Goal: Task Accomplishment & Management: Manage account settings

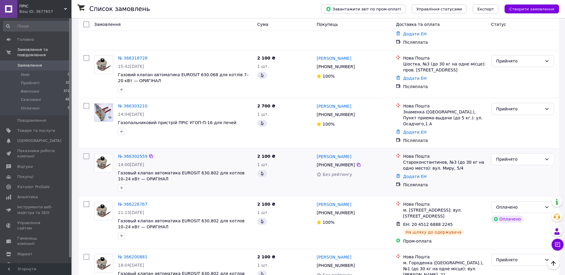
scroll to position [89, 0]
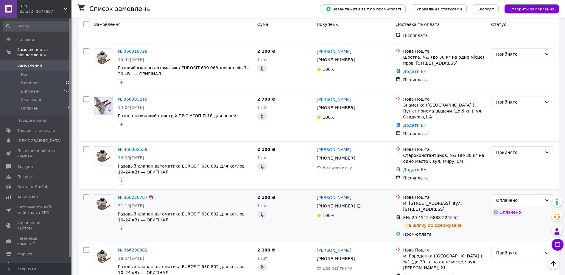
drag, startPoint x: 352, startPoint y: 179, endPoint x: 315, endPoint y: 176, distance: 36.8
click at [315, 192] on div "Юрій Ковальчук +380 99 621 29 21 100%" at bounding box center [353, 216] width 79 height 48
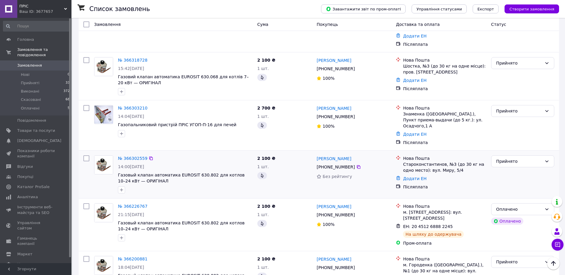
scroll to position [60, 0]
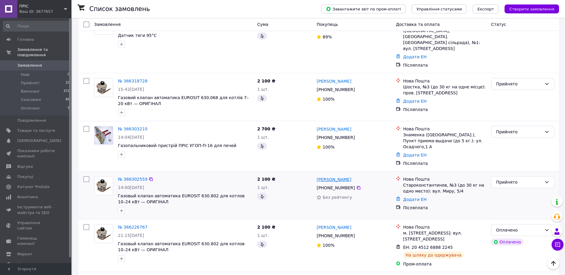
drag, startPoint x: 351, startPoint y: 160, endPoint x: 325, endPoint y: 160, distance: 26.2
click at [325, 176] on div "[PERSON_NAME]" at bounding box center [354, 179] width 76 height 7
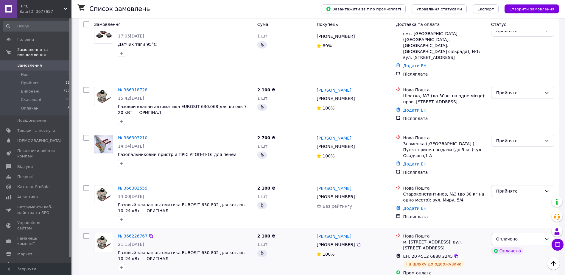
scroll to position [30, 0]
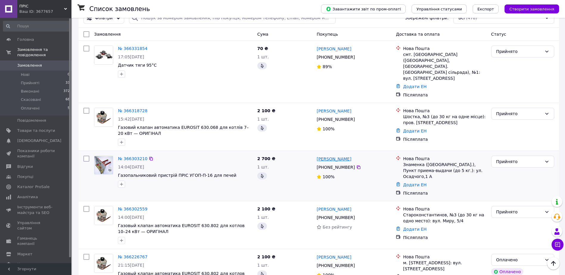
drag, startPoint x: 352, startPoint y: 143, endPoint x: 340, endPoint y: 145, distance: 11.3
click at [340, 153] on div "Владимир Калугин +380 95 332 15 30 100%" at bounding box center [353, 175] width 79 height 45
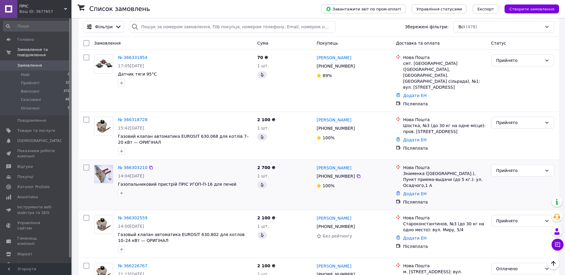
scroll to position [0, 0]
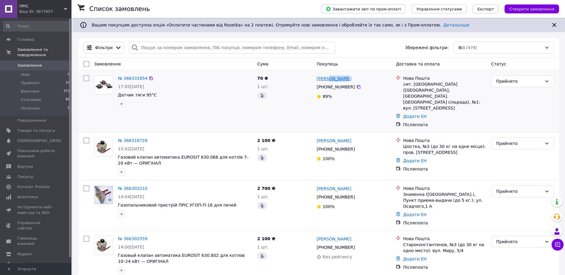
drag, startPoint x: 343, startPoint y: 77, endPoint x: 327, endPoint y: 78, distance: 16.1
click at [327, 78] on div "[PERSON_NAME]" at bounding box center [354, 78] width 76 height 7
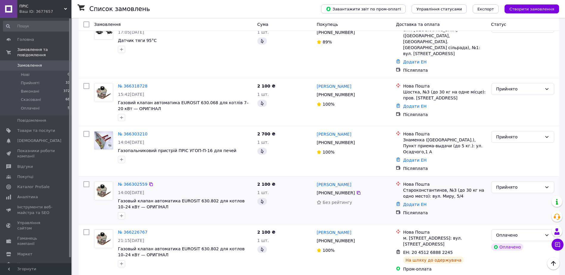
scroll to position [60, 0]
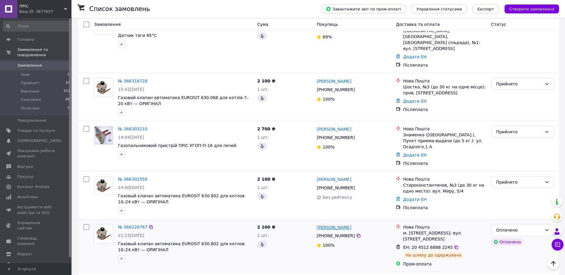
drag, startPoint x: 349, startPoint y: 209, endPoint x: 324, endPoint y: 209, distance: 24.7
click at [324, 224] on div "[PERSON_NAME]" at bounding box center [354, 227] width 76 height 7
drag, startPoint x: 325, startPoint y: 160, endPoint x: 318, endPoint y: 161, distance: 6.9
click at [318, 176] on div "[PERSON_NAME]" at bounding box center [354, 179] width 76 height 7
drag, startPoint x: 357, startPoint y: 114, endPoint x: 320, endPoint y: 111, distance: 36.7
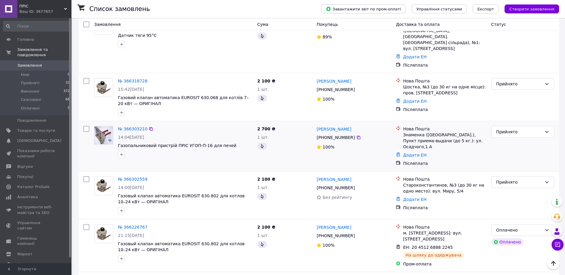
click at [320, 121] on div "№ 366303210 14:04, 12.10.2025 Газопальниковий пристрій ПРІС УГОП-П-16 для печей…" at bounding box center [319, 146] width 480 height 50
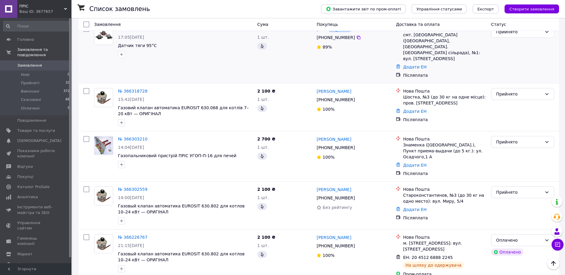
scroll to position [0, 0]
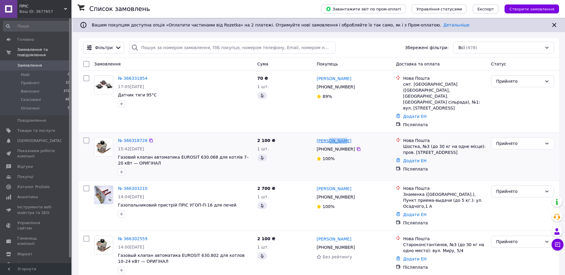
drag, startPoint x: 344, startPoint y: 128, endPoint x: 329, endPoint y: 127, distance: 15.2
click at [329, 137] on div "[PERSON_NAME]" at bounding box center [354, 140] width 76 height 7
drag, startPoint x: 332, startPoint y: 76, endPoint x: 329, endPoint y: 77, distance: 3.3
click at [329, 77] on div "[PERSON_NAME]" at bounding box center [354, 78] width 76 height 7
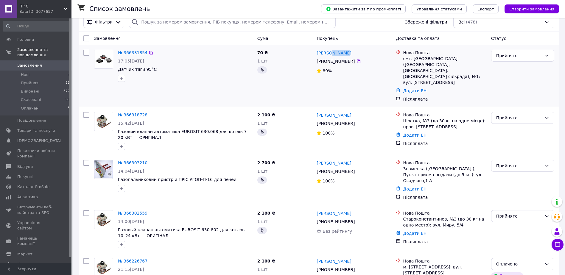
scroll to position [30, 0]
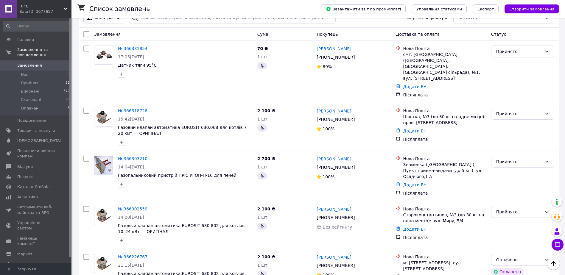
click at [355, 38] on div "Покупець" at bounding box center [353, 34] width 79 height 11
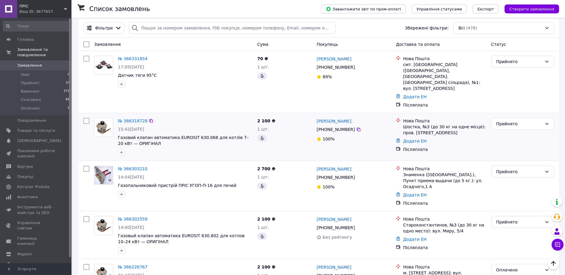
scroll to position [0, 0]
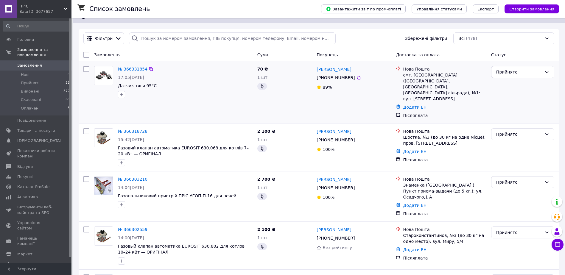
scroll to position [30, 0]
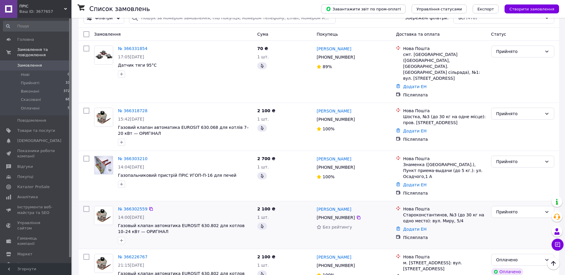
drag, startPoint x: 134, startPoint y: 192, endPoint x: 134, endPoint y: 187, distance: 4.5
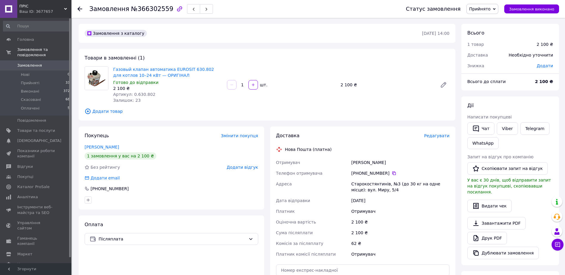
drag, startPoint x: 360, startPoint y: 173, endPoint x: 385, endPoint y: 172, distance: 25.9
click at [385, 172] on div "[PHONE_NUMBER]" at bounding box center [400, 173] width 98 height 6
copy div "0 93 389 31 43"
drag, startPoint x: 350, startPoint y: 162, endPoint x: 370, endPoint y: 163, distance: 20.3
click at [370, 163] on div "[PERSON_NAME]" at bounding box center [400, 162] width 100 height 11
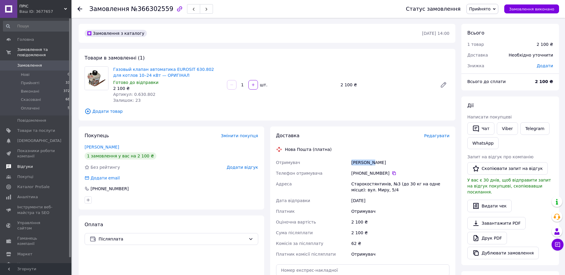
copy div "[PERSON_NAME]"
click at [372, 161] on div "[PERSON_NAME]" at bounding box center [400, 162] width 100 height 11
copy div "[PERSON_NAME]"
drag, startPoint x: 351, startPoint y: 181, endPoint x: 384, endPoint y: 183, distance: 32.8
click at [384, 183] on div "Старокостянтинів, №3 (до 30 кг на одне місце): вул. Миру, 5/4" at bounding box center [400, 187] width 100 height 17
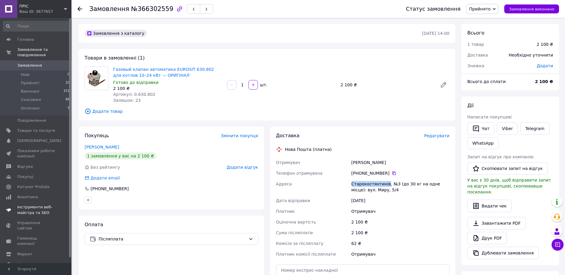
copy div "Старокостянтинів"
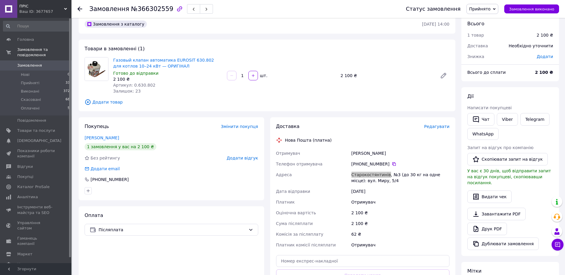
scroll to position [30, 0]
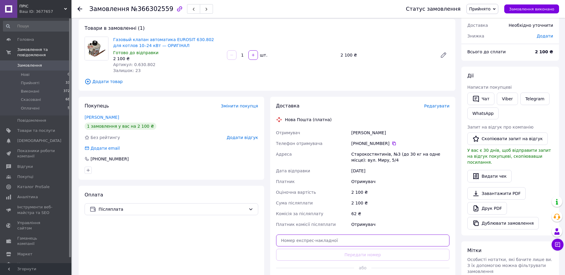
click at [341, 240] on input "text" at bounding box center [363, 241] width 174 height 12
paste input "20451269211261"
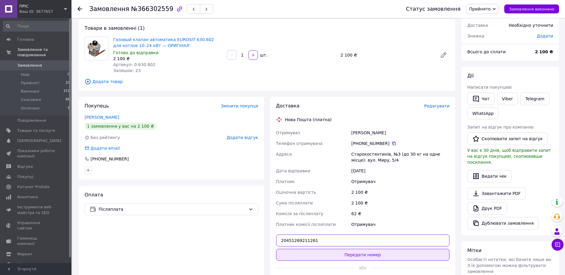
type input "20451269211261"
click at [366, 254] on button "Передати номер" at bounding box center [363, 255] width 174 height 12
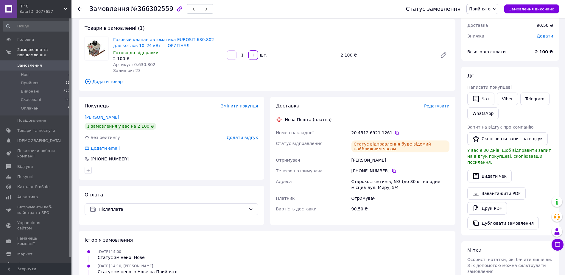
click at [82, 10] on icon at bounding box center [79, 9] width 5 height 5
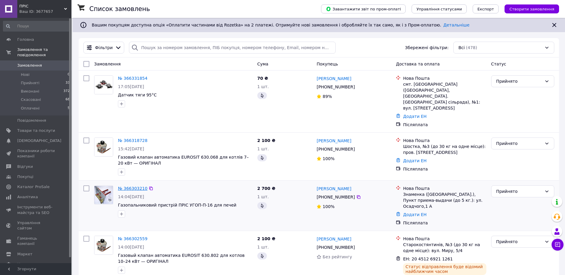
click at [132, 186] on link "№ 366303210" at bounding box center [132, 188] width 29 height 5
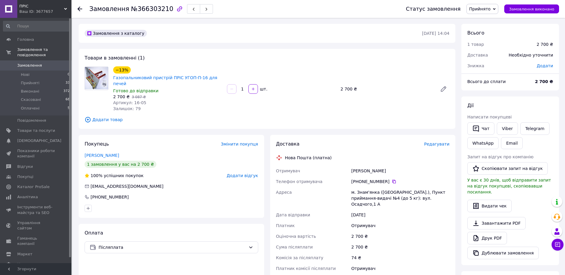
drag, startPoint x: 359, startPoint y: 177, endPoint x: 386, endPoint y: 177, distance: 27.4
click at [386, 179] on div "[PHONE_NUMBER]" at bounding box center [400, 182] width 98 height 6
copy div "0 95 332 15 30"
drag, startPoint x: 351, startPoint y: 165, endPoint x: 366, endPoint y: 166, distance: 15.5
click at [366, 166] on div "[PERSON_NAME]" at bounding box center [400, 170] width 100 height 11
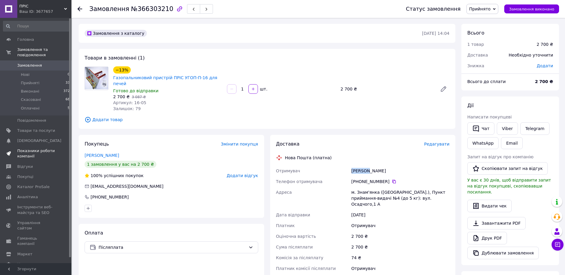
copy div "[PERSON_NAME]"
drag, startPoint x: 367, startPoint y: 164, endPoint x: 388, endPoint y: 166, distance: 20.6
click at [388, 166] on div "[PERSON_NAME]" at bounding box center [400, 170] width 100 height 11
copy div "[PERSON_NAME]"
drag, startPoint x: 357, startPoint y: 186, endPoint x: 374, endPoint y: 188, distance: 17.6
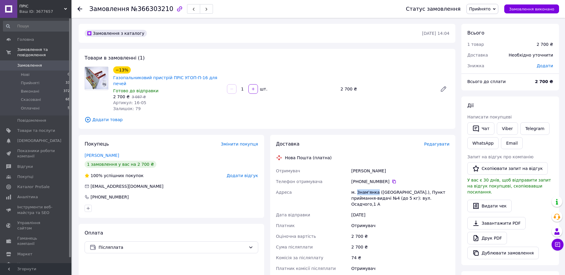
click at [374, 188] on div "м. Знам'янка ([GEOGRAPHIC_DATA].), Пункт приймання-видачі №4 (до 5 кг): вул. Ос…" at bounding box center [400, 198] width 100 height 23
copy div "Знам'янка"
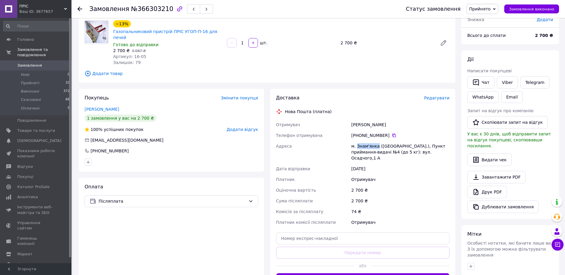
scroll to position [60, 0]
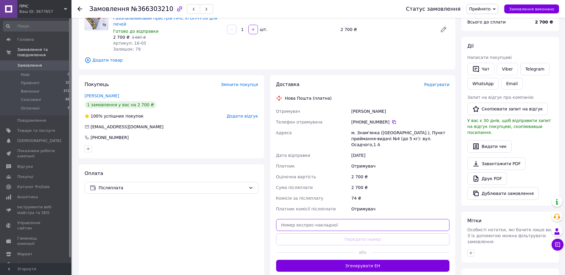
drag, startPoint x: 349, startPoint y: 218, endPoint x: 349, endPoint y: 215, distance: 3.0
click at [348, 219] on input "text" at bounding box center [363, 225] width 174 height 12
paste input "20451269211969"
type input "20451269211969"
click at [361, 233] on button "Передати номер" at bounding box center [363, 239] width 174 height 12
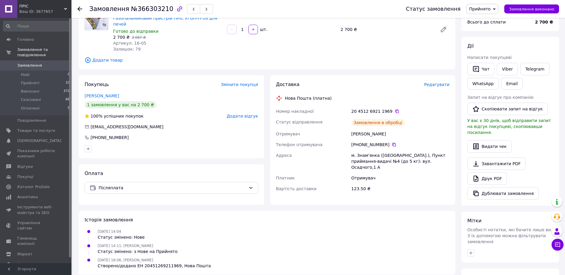
click at [81, 9] on use at bounding box center [79, 9] width 5 height 5
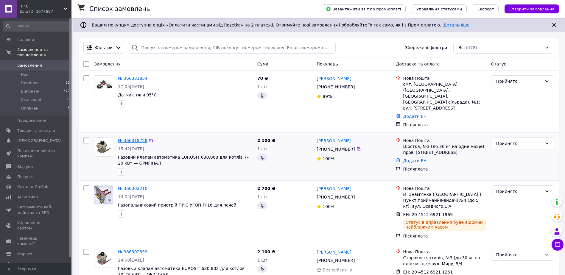
click at [134, 138] on link "№ 366318728" at bounding box center [132, 140] width 29 height 5
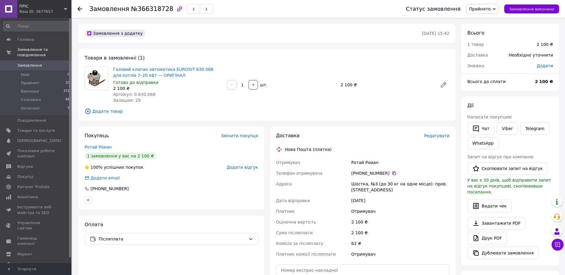
drag, startPoint x: 359, startPoint y: 172, endPoint x: 385, endPoint y: 172, distance: 25.6
click at [385, 172] on div "[PHONE_NUMBER]" at bounding box center [400, 173] width 98 height 6
copy div "0 93 278 15 46"
drag, startPoint x: 349, startPoint y: 161, endPoint x: 362, endPoint y: 162, distance: 12.5
click at [362, 162] on div "Отримувач Ротай Роиан Телефон отримувача [PHONE_NUMBER]   Адреса Шостка, №3 (до…" at bounding box center [363, 208] width 176 height 102
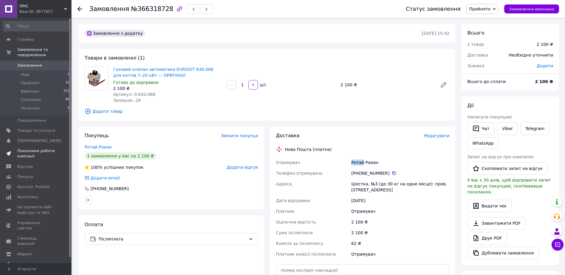
copy div "Отримувач Ротай"
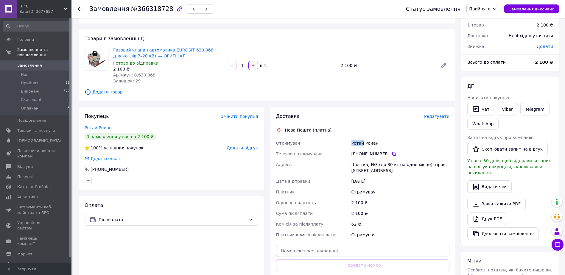
scroll to position [89, 0]
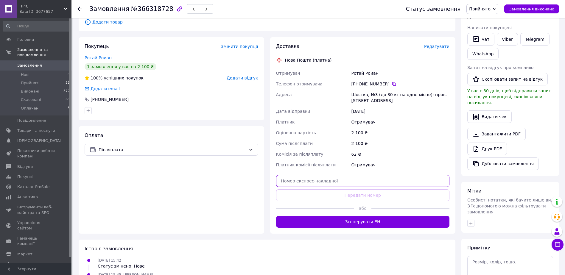
click at [327, 177] on input "text" at bounding box center [363, 181] width 174 height 12
paste input "20451269212545"
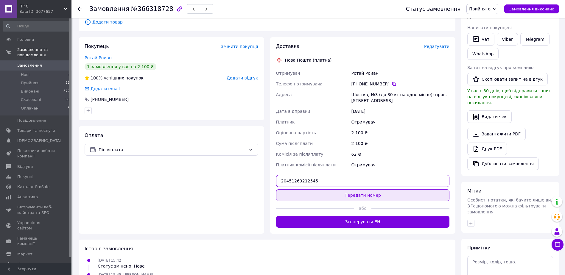
type input "20451269212545"
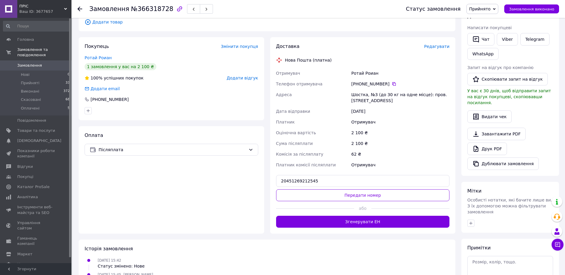
click at [348, 193] on button "Передати номер" at bounding box center [363, 195] width 174 height 12
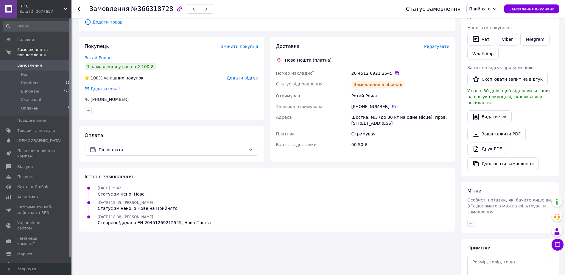
click at [81, 7] on icon at bounding box center [79, 9] width 5 height 5
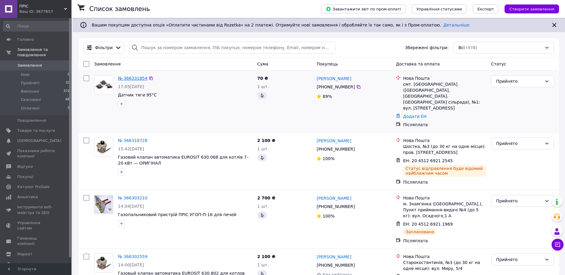
click at [124, 77] on link "№ 366331854" at bounding box center [132, 78] width 29 height 5
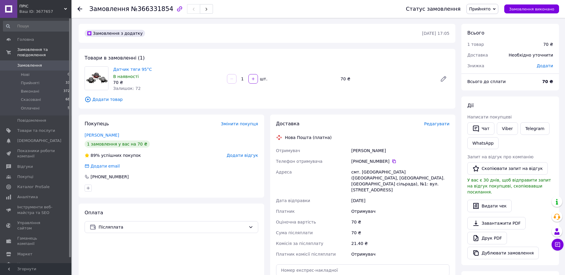
drag, startPoint x: 360, startPoint y: 160, endPoint x: 385, endPoint y: 163, distance: 25.1
click at [385, 163] on div "[PHONE_NUMBER]" at bounding box center [400, 161] width 98 height 6
drag, startPoint x: 349, startPoint y: 150, endPoint x: 368, endPoint y: 152, distance: 19.2
click at [368, 152] on div "Отримувач [PERSON_NAME] Телефон отримувача [PHONE_NUMBER]   [GEOGRAPHIC_DATA] с…" at bounding box center [363, 202] width 176 height 114
drag, startPoint x: 379, startPoint y: 149, endPoint x: 369, endPoint y: 149, distance: 10.7
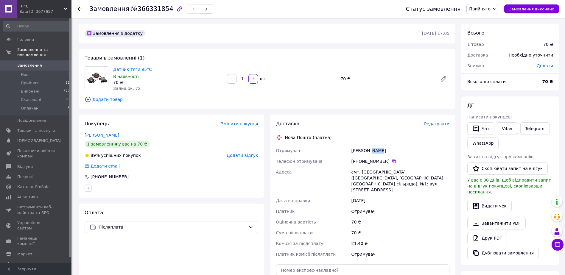
click at [369, 149] on div "[PERSON_NAME]" at bounding box center [400, 150] width 100 height 11
drag, startPoint x: 360, startPoint y: 171, endPoint x: 371, endPoint y: 171, distance: 10.2
click at [371, 171] on div "смт. [GEOGRAPHIC_DATA] ([GEOGRAPHIC_DATA], [GEOGRAPHIC_DATA]. [GEOGRAPHIC_DATA]…" at bounding box center [400, 181] width 100 height 29
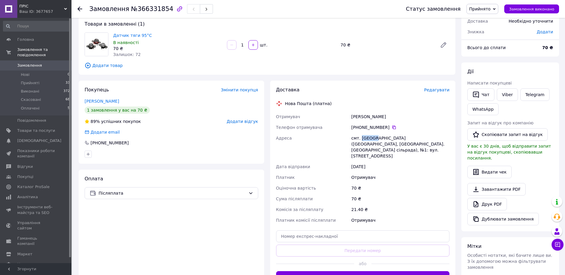
scroll to position [30, 0]
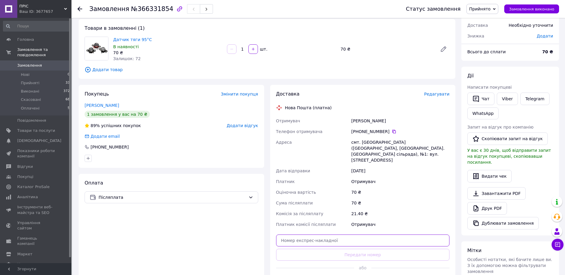
click at [337, 235] on input "text" at bounding box center [363, 241] width 174 height 12
paste input "20451269213195"
type input "20451269213195"
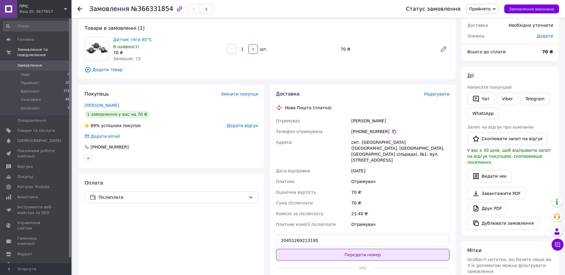
click at [347, 249] on button "Передати номер" at bounding box center [363, 255] width 174 height 12
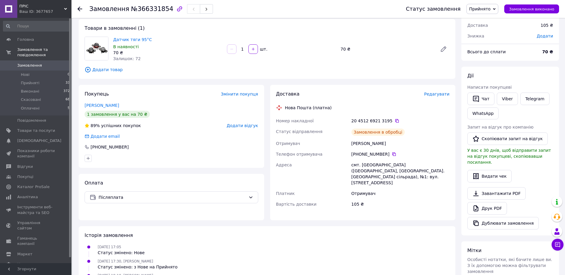
click at [84, 9] on div at bounding box center [83, 9] width 12 height 18
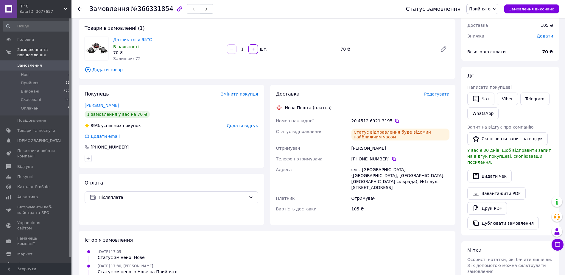
click at [77, 8] on div "Замовлення №366331854 Статус замовлення Прийнято Виконано Скасовано Оплачено За…" at bounding box center [317, 9] width 493 height 18
click at [79, 8] on icon at bounding box center [79, 9] width 5 height 5
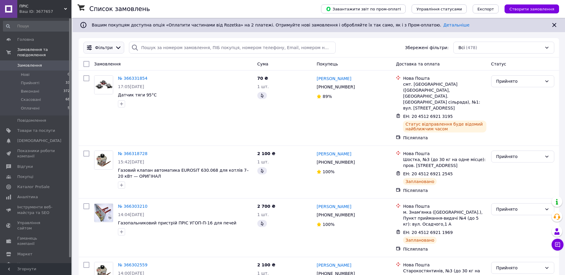
click at [111, 51] on div "Фільтри" at bounding box center [103, 48] width 41 height 12
click at [110, 47] on div "Фільтри" at bounding box center [104, 48] width 20 height 6
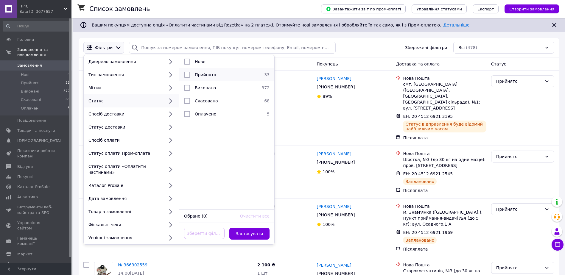
click at [190, 76] on input "checkbox" at bounding box center [187, 75] width 6 height 6
checkbox input "true"
click at [256, 228] on button "Застосувати" at bounding box center [249, 234] width 40 height 12
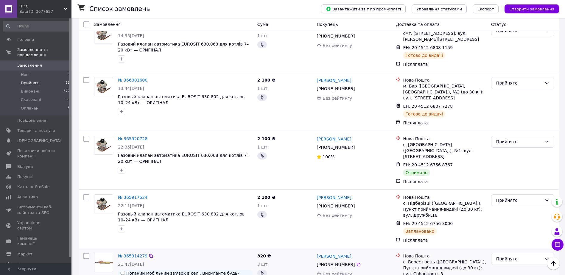
scroll to position [536, 0]
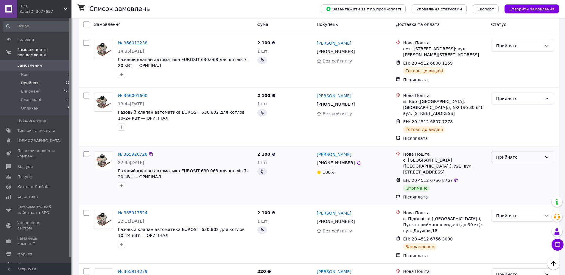
click at [515, 154] on div "Прийнято" at bounding box center [519, 157] width 46 height 7
click at [507, 130] on li "Виконано" at bounding box center [522, 128] width 63 height 11
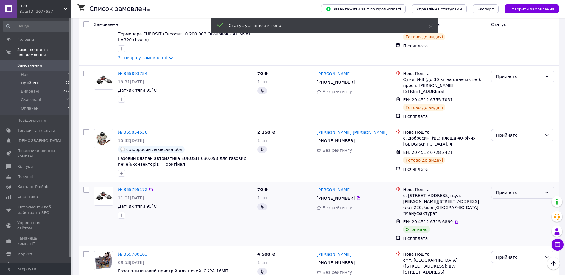
scroll to position [833, 0]
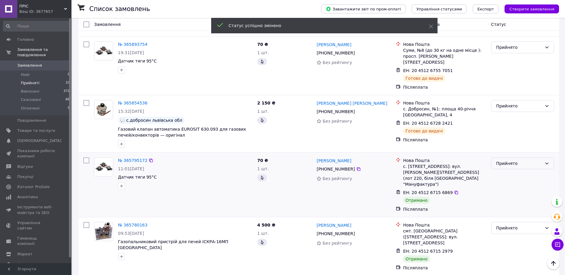
click at [511, 157] on div "Прийнято" at bounding box center [522, 163] width 63 height 12
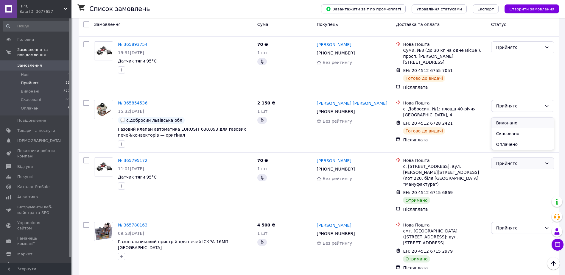
click at [505, 124] on li "Виконано" at bounding box center [522, 123] width 63 height 11
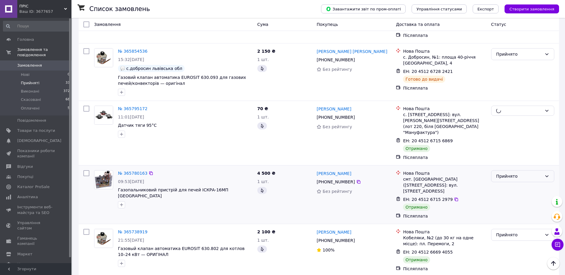
scroll to position [893, 0]
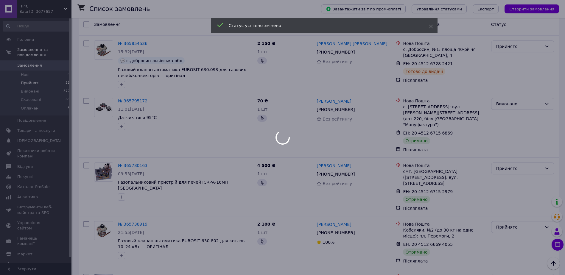
click at [510, 105] on div at bounding box center [282, 137] width 565 height 275
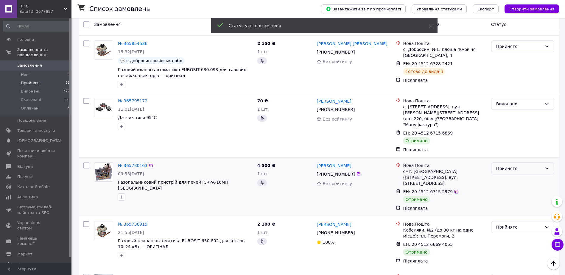
click at [507, 165] on div "Прийнято" at bounding box center [519, 168] width 46 height 7
click at [505, 114] on li "Виконано" at bounding box center [522, 116] width 63 height 11
click at [508, 224] on div "Прийнято" at bounding box center [519, 227] width 46 height 7
click at [510, 168] on li "Виконано" at bounding box center [522, 168] width 63 height 11
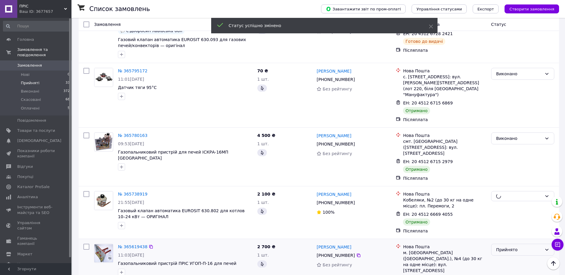
scroll to position [952, 0]
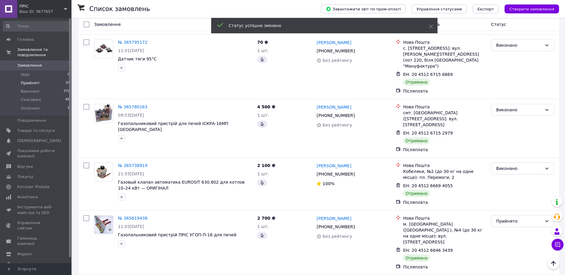
click at [506, 218] on div "Прийнято" at bounding box center [519, 221] width 46 height 7
click at [507, 163] on li "Виконано" at bounding box center [522, 162] width 63 height 11
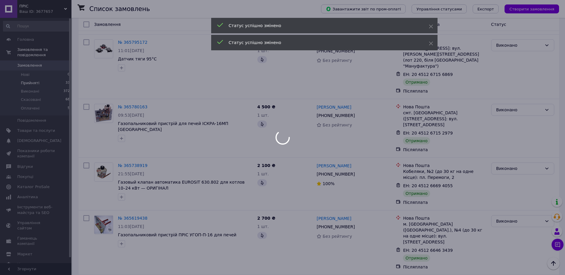
click at [503, 203] on div at bounding box center [282, 137] width 565 height 275
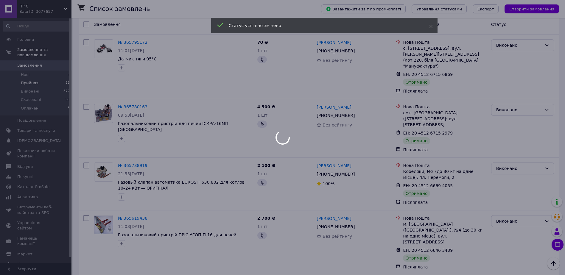
scroll to position [846, 0]
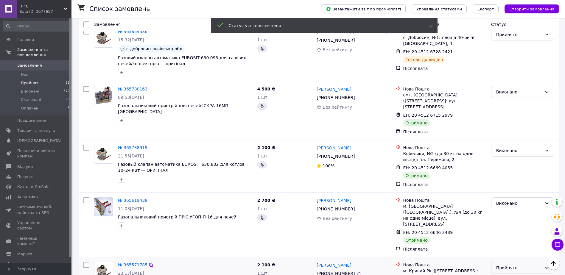
click at [507, 265] on div "Прийнято" at bounding box center [519, 268] width 46 height 7
click at [513, 210] on div "Виконано Скасовано Оплачено" at bounding box center [522, 226] width 63 height 33
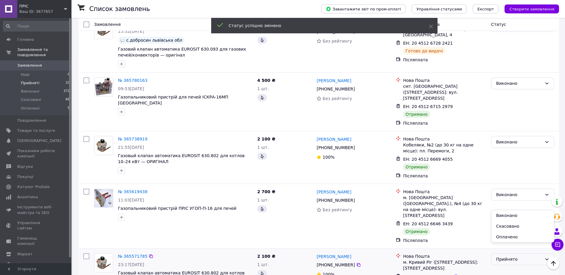
scroll to position [876, 0]
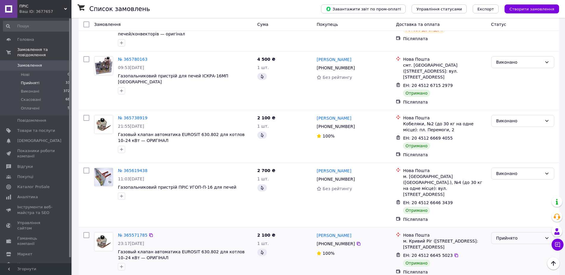
click at [508, 235] on div "Прийнято" at bounding box center [519, 238] width 46 height 7
click at [507, 188] on li "Виконано" at bounding box center [522, 185] width 63 height 11
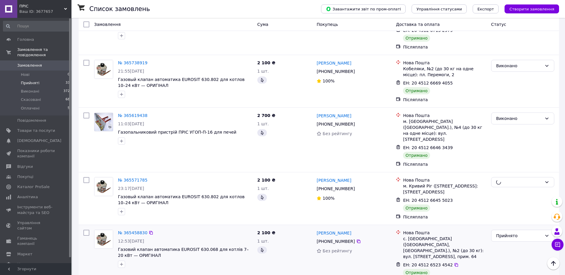
scroll to position [935, 0]
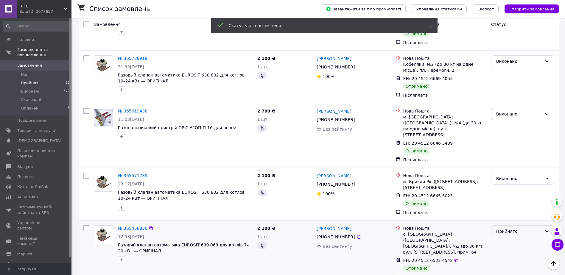
click at [504, 228] on div "Прийнято" at bounding box center [519, 231] width 46 height 7
click at [507, 181] on li "Виконано" at bounding box center [522, 184] width 63 height 11
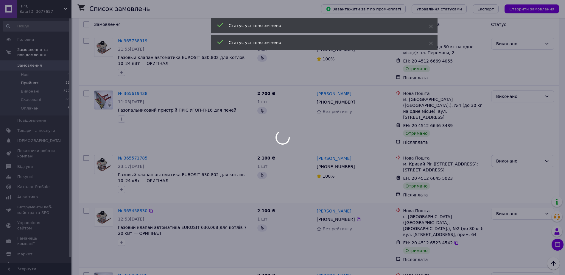
scroll to position [957, 0]
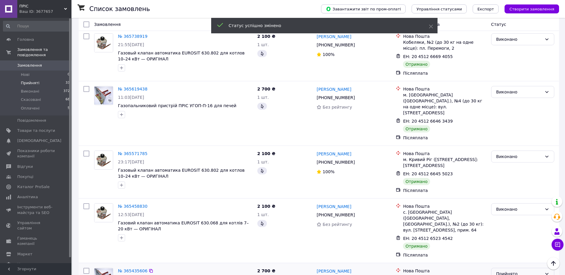
click at [510, 271] on div "Прийнято" at bounding box center [519, 274] width 46 height 7
click at [514, 220] on li "Виконано" at bounding box center [522, 221] width 63 height 11
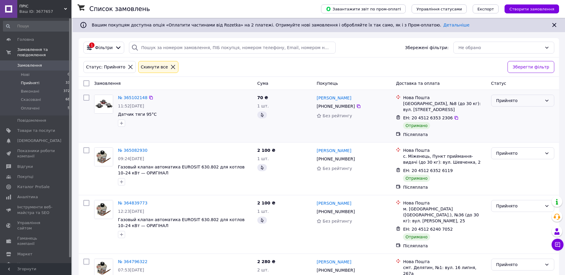
click at [513, 99] on div "Прийнято" at bounding box center [519, 100] width 46 height 7
click at [510, 111] on li "Виконано" at bounding box center [522, 113] width 63 height 11
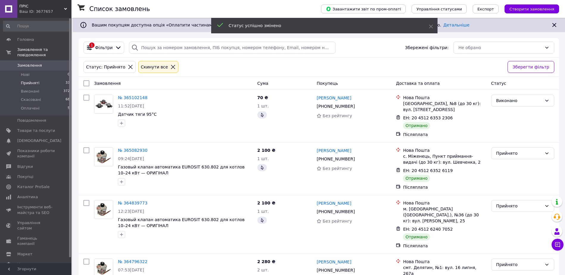
click at [508, 154] on div "Прийнято" at bounding box center [519, 153] width 46 height 7
click at [509, 165] on li "Виконано" at bounding box center [522, 166] width 63 height 11
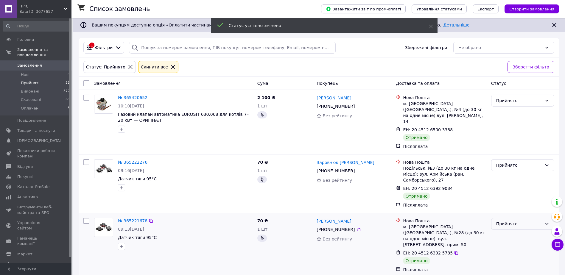
click at [510, 218] on div "Прийнято" at bounding box center [522, 224] width 63 height 12
click at [511, 227] on li "Виконано" at bounding box center [522, 225] width 63 height 11
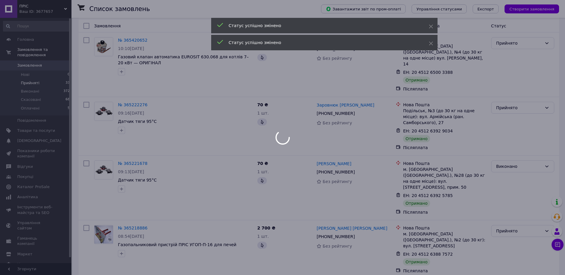
scroll to position [60, 0]
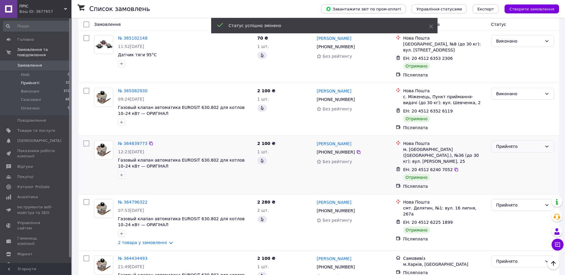
click at [515, 147] on div "Прийнято" at bounding box center [519, 146] width 46 height 7
click at [514, 158] on li "Виконано" at bounding box center [522, 159] width 63 height 11
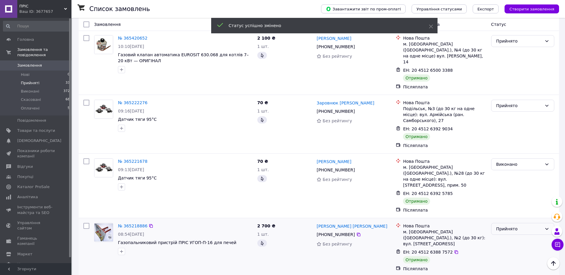
click at [513, 226] on div "Прийнято" at bounding box center [519, 229] width 46 height 7
click at [512, 223] on li "Виконано" at bounding box center [522, 224] width 63 height 11
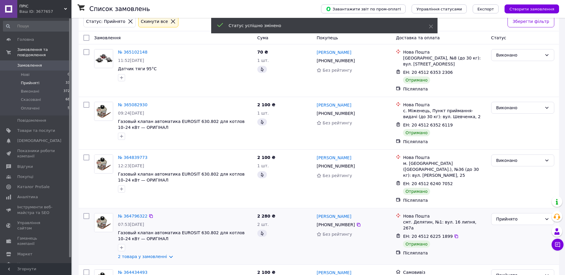
scroll to position [89, 0]
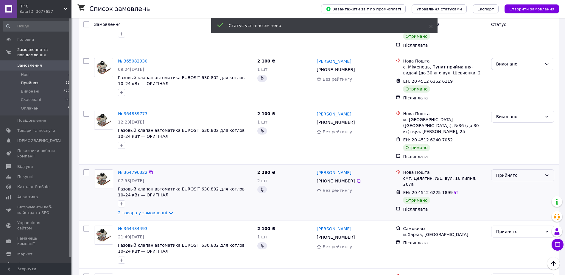
click at [506, 172] on div "Прийнято" at bounding box center [519, 175] width 46 height 7
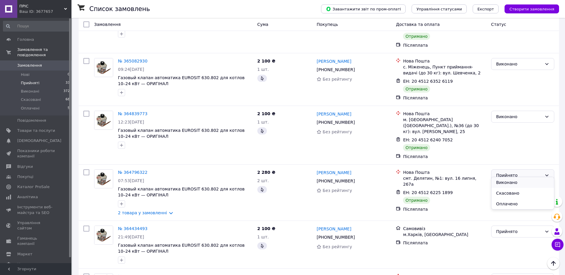
click at [507, 182] on li "Виконано" at bounding box center [522, 182] width 63 height 11
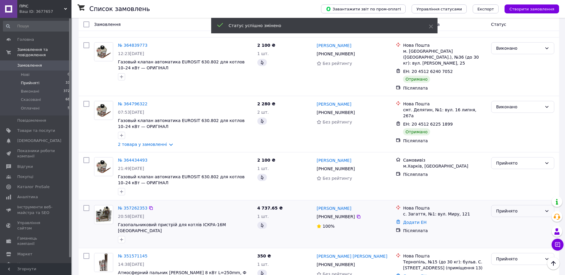
scroll to position [179, 0]
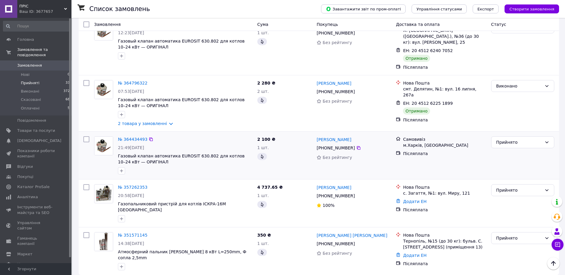
click at [511, 134] on div "Прийнято" at bounding box center [522, 155] width 68 height 43
click at [514, 139] on div "Прийнято" at bounding box center [519, 142] width 46 height 7
click at [481, 142] on div "м.Харків, Харків" at bounding box center [444, 145] width 83 height 6
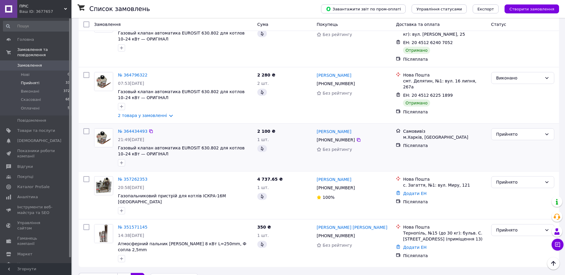
scroll to position [188, 0]
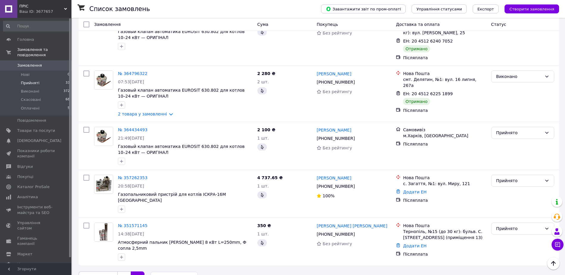
click at [122, 271] on link "1" at bounding box center [123, 277] width 13 height 13
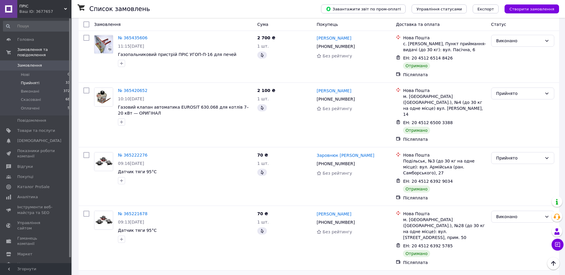
scroll to position [963, 0]
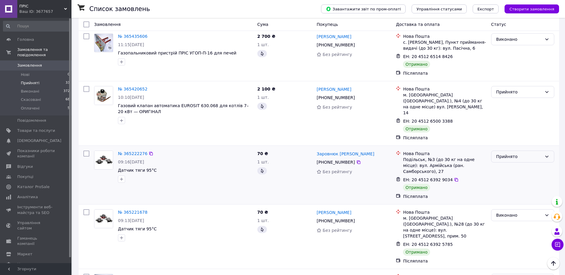
click at [515, 153] on div "Прийнято" at bounding box center [519, 156] width 46 height 7
click at [515, 112] on li "Виконано" at bounding box center [522, 110] width 63 height 11
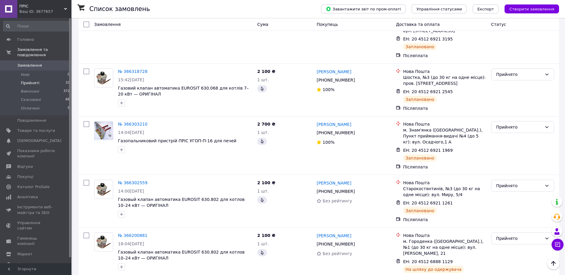
scroll to position [78, 0]
